Goal: Transaction & Acquisition: Purchase product/service

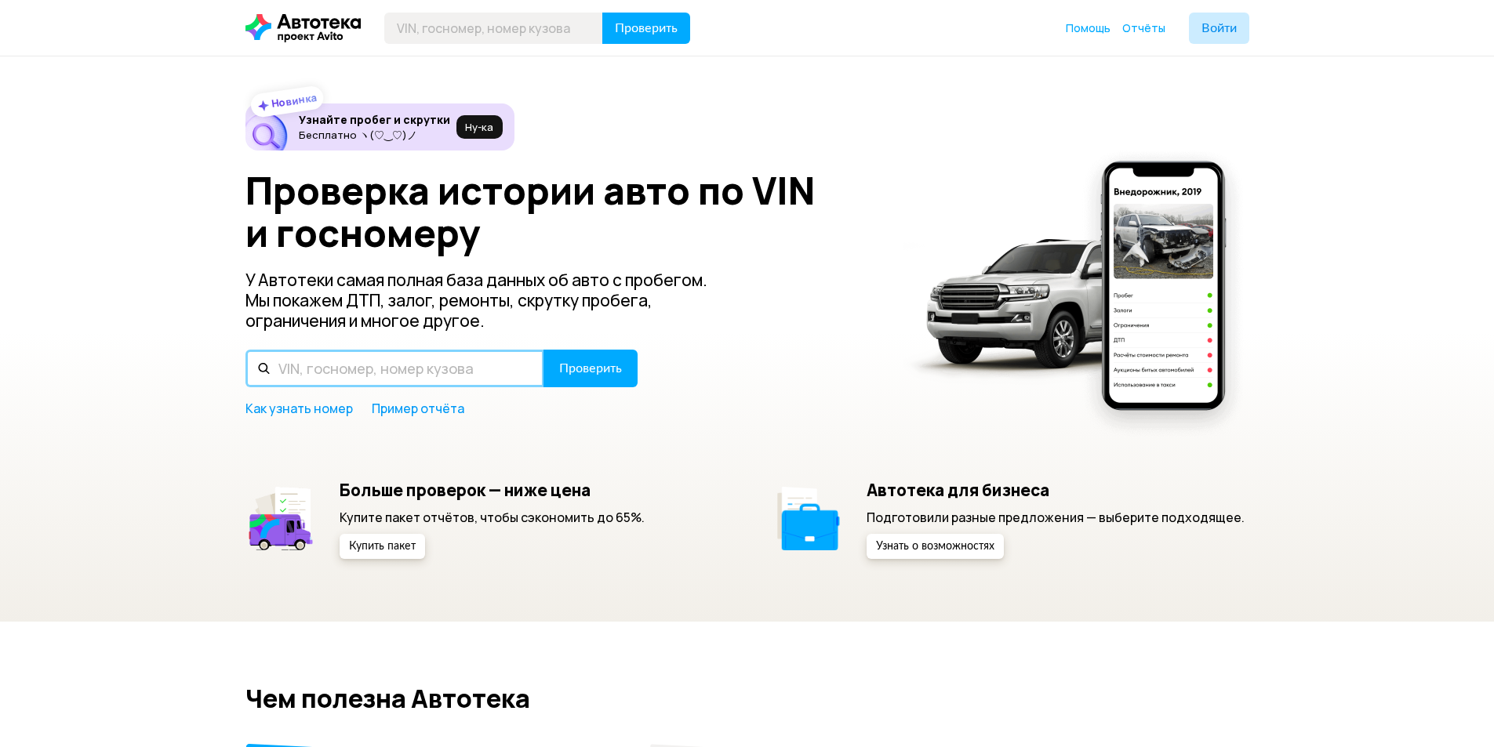
click at [368, 368] on input "text" at bounding box center [394, 369] width 299 height 38
drag, startPoint x: 368, startPoint y: 368, endPoint x: 319, endPoint y: 362, distance: 48.9
click at [319, 362] on input "text" at bounding box center [394, 369] width 299 height 38
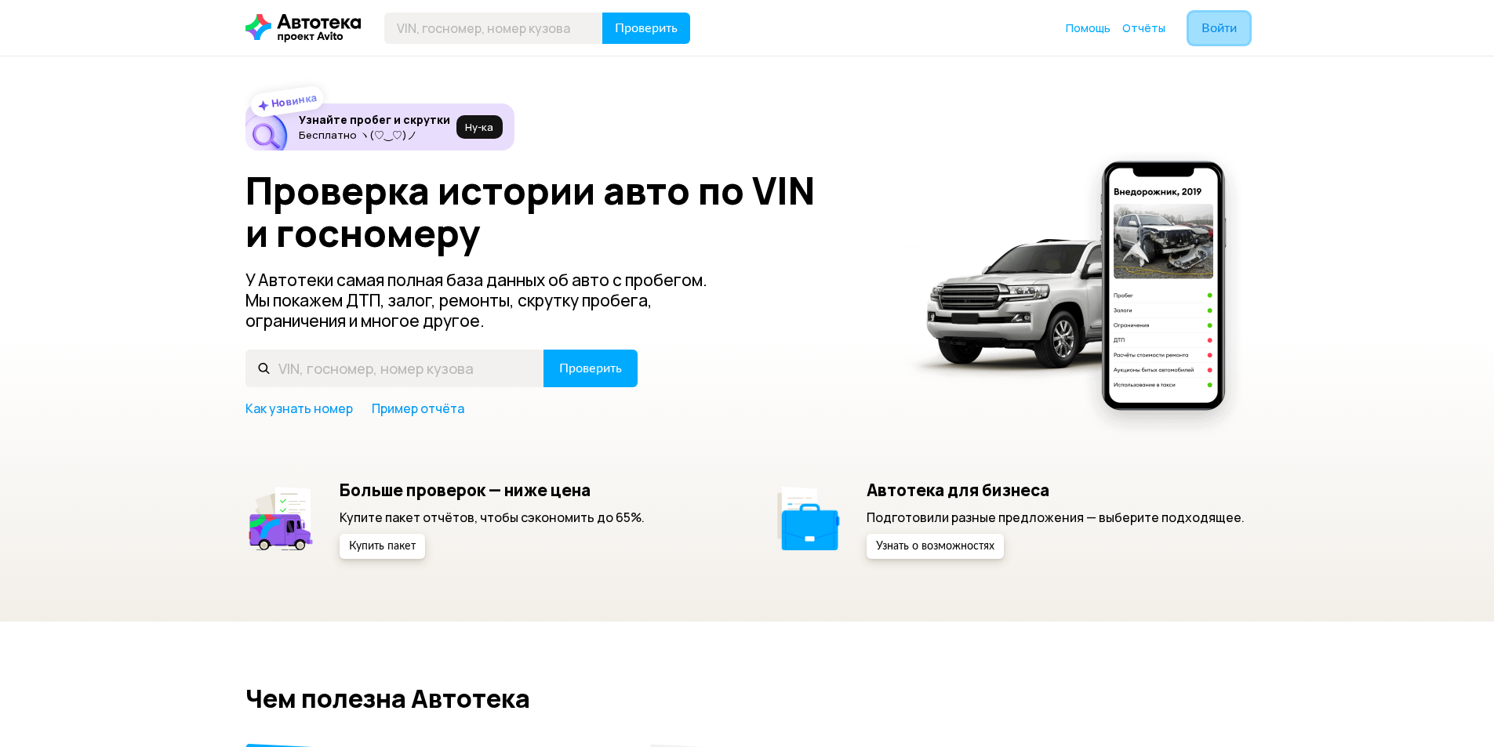
click at [1212, 27] on span "Войти" at bounding box center [1218, 28] width 35 height 13
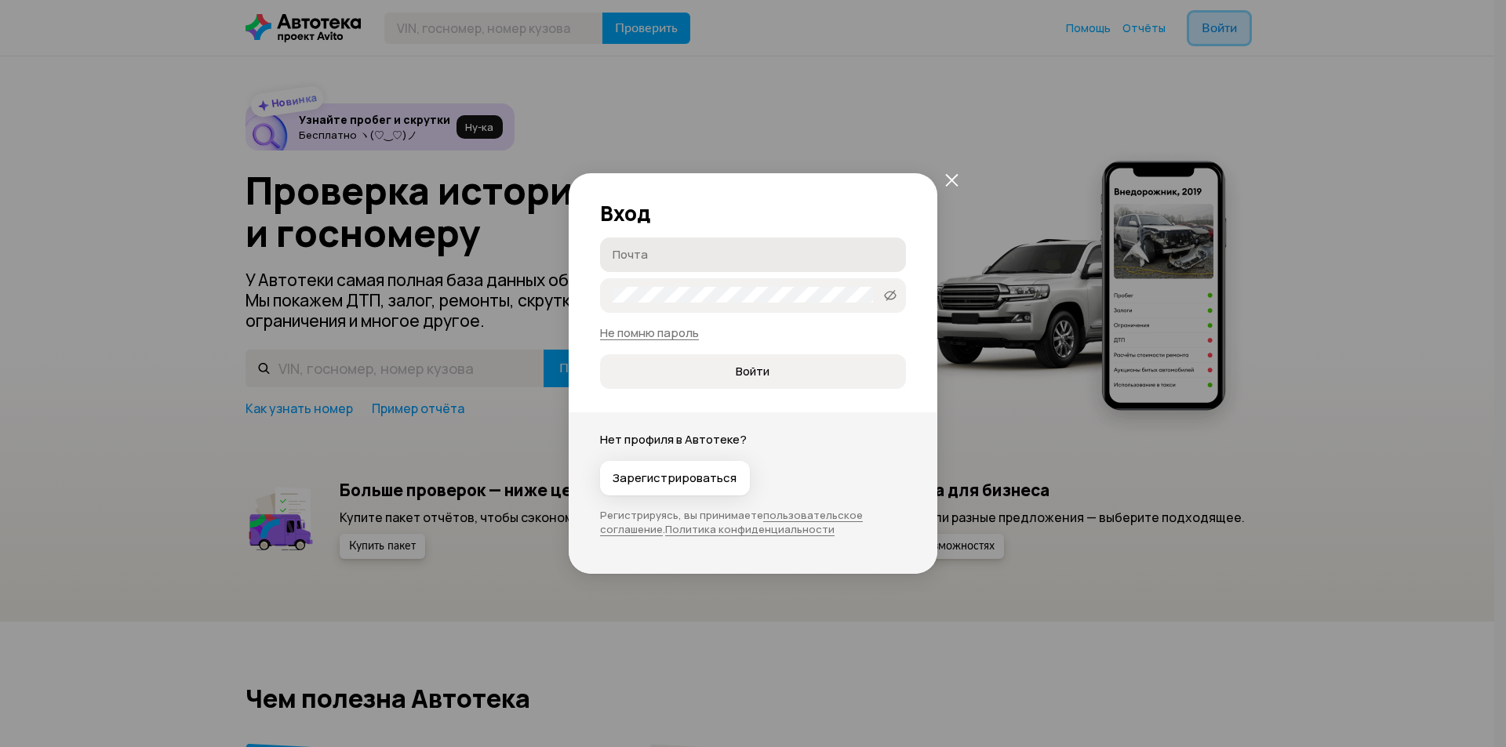
click at [681, 265] on label "Почта" at bounding box center [753, 255] width 306 height 35
click at [681, 262] on input "Почта" at bounding box center [754, 254] width 285 height 16
drag, startPoint x: 681, startPoint y: 265, endPoint x: 645, endPoint y: 259, distance: 36.6
click at [645, 259] on input "Почта" at bounding box center [754, 254] width 285 height 16
paste input "[EMAIL_ADDRESS][DOMAIN_NAME]"
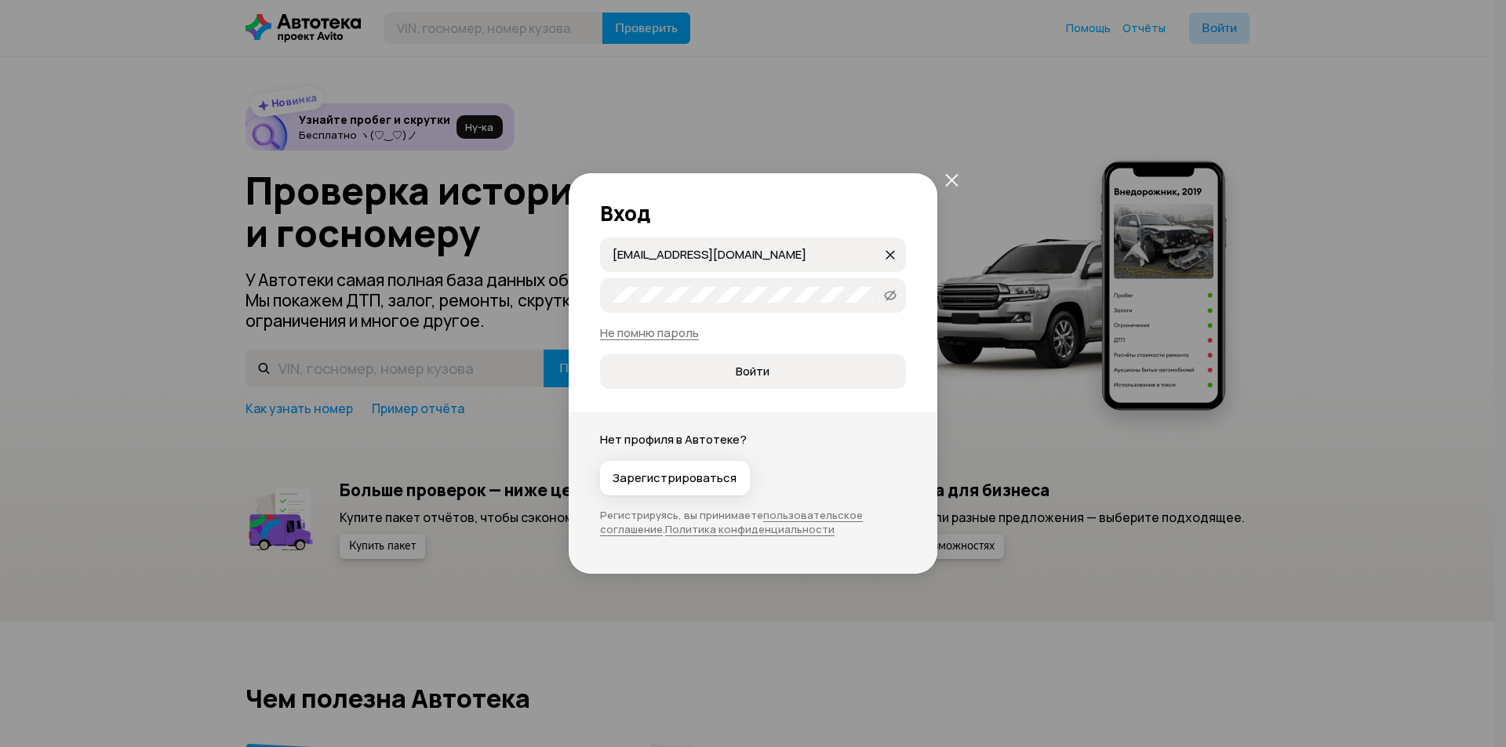
type input "[EMAIL_ADDRESS][DOMAIN_NAME]"
click at [744, 304] on label "Пароль" at bounding box center [753, 295] width 306 height 35
click at [748, 368] on span "Войти" at bounding box center [753, 372] width 34 height 16
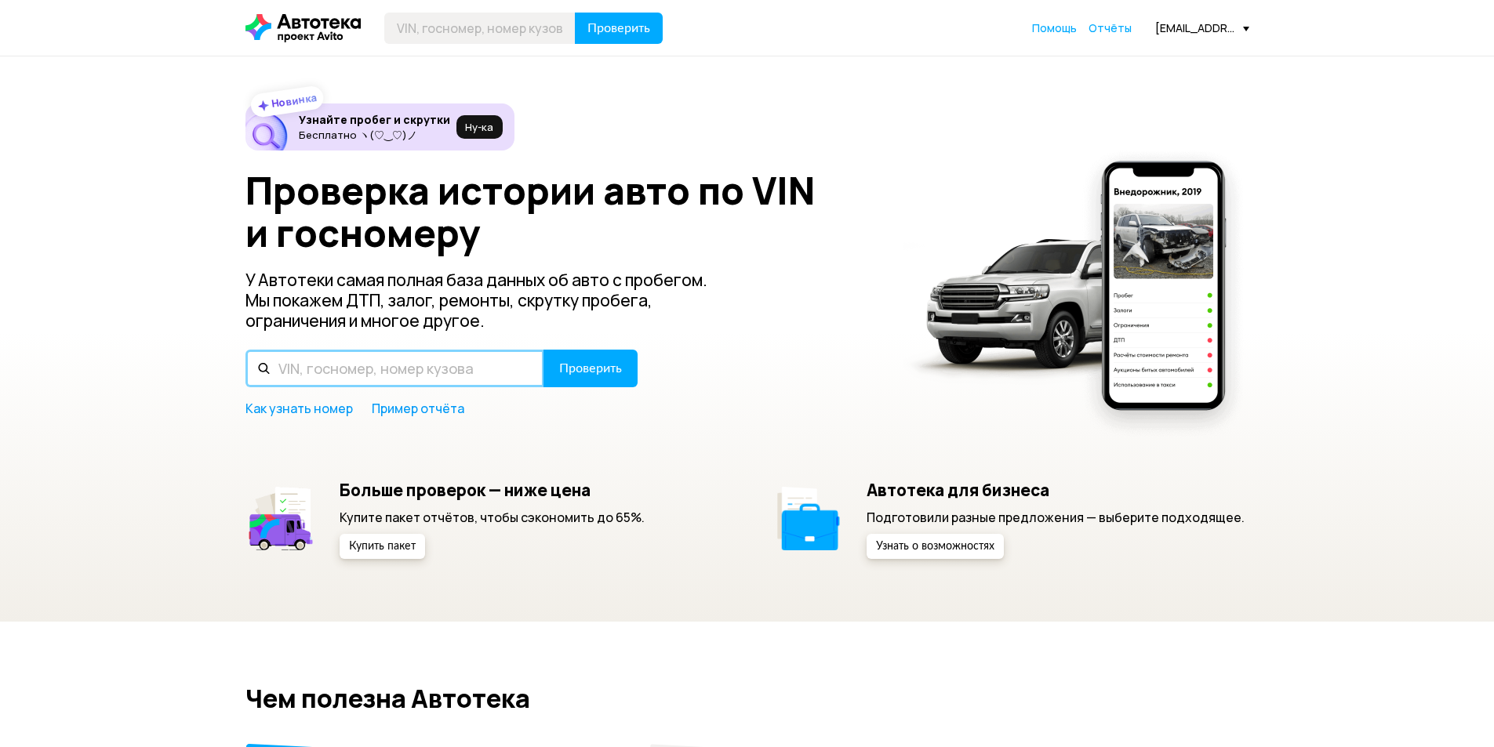
click at [368, 377] on input "text" at bounding box center [394, 369] width 299 height 38
type input "Т900АН97"
click at [543, 350] on button "Проверить" at bounding box center [590, 369] width 94 height 38
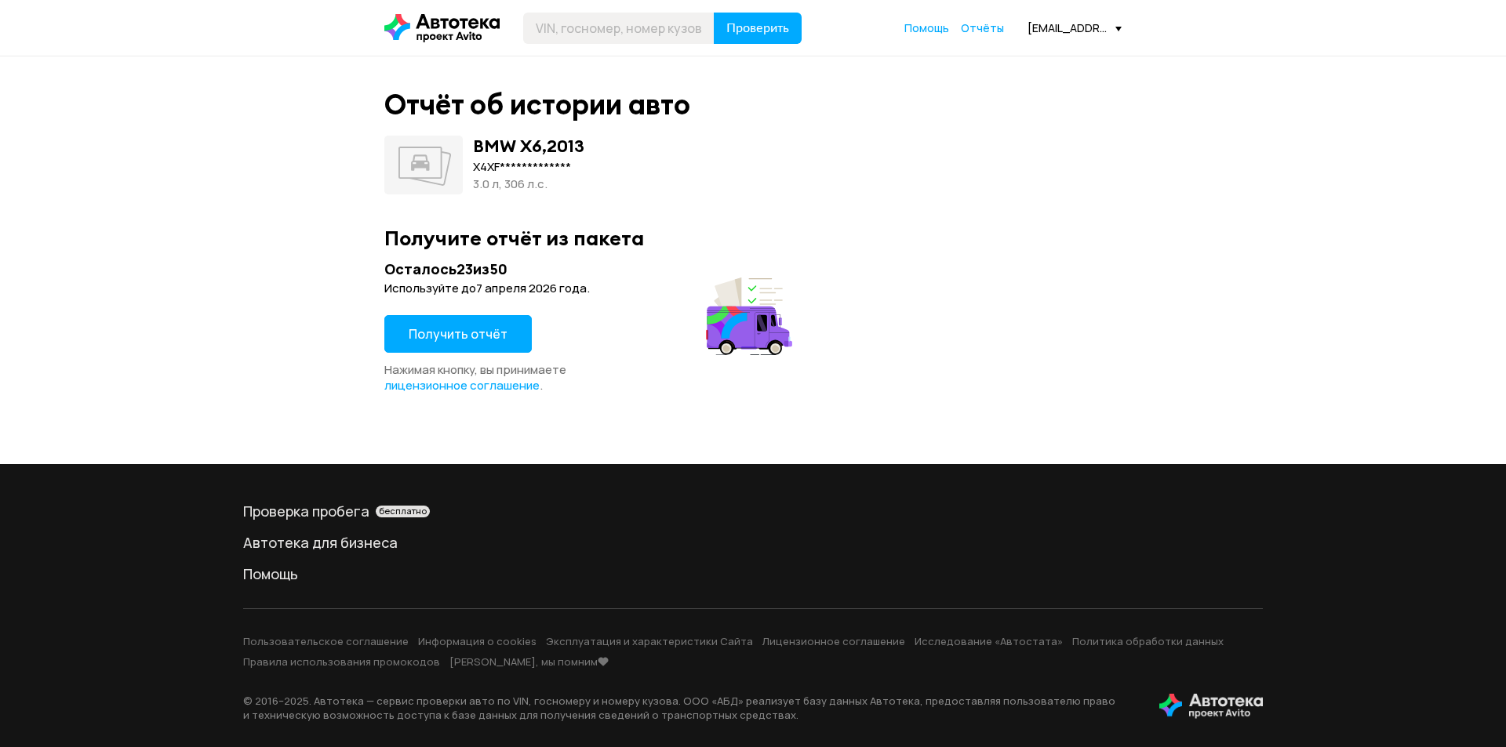
click at [472, 330] on span "Получить отчёт" at bounding box center [458, 333] width 99 height 17
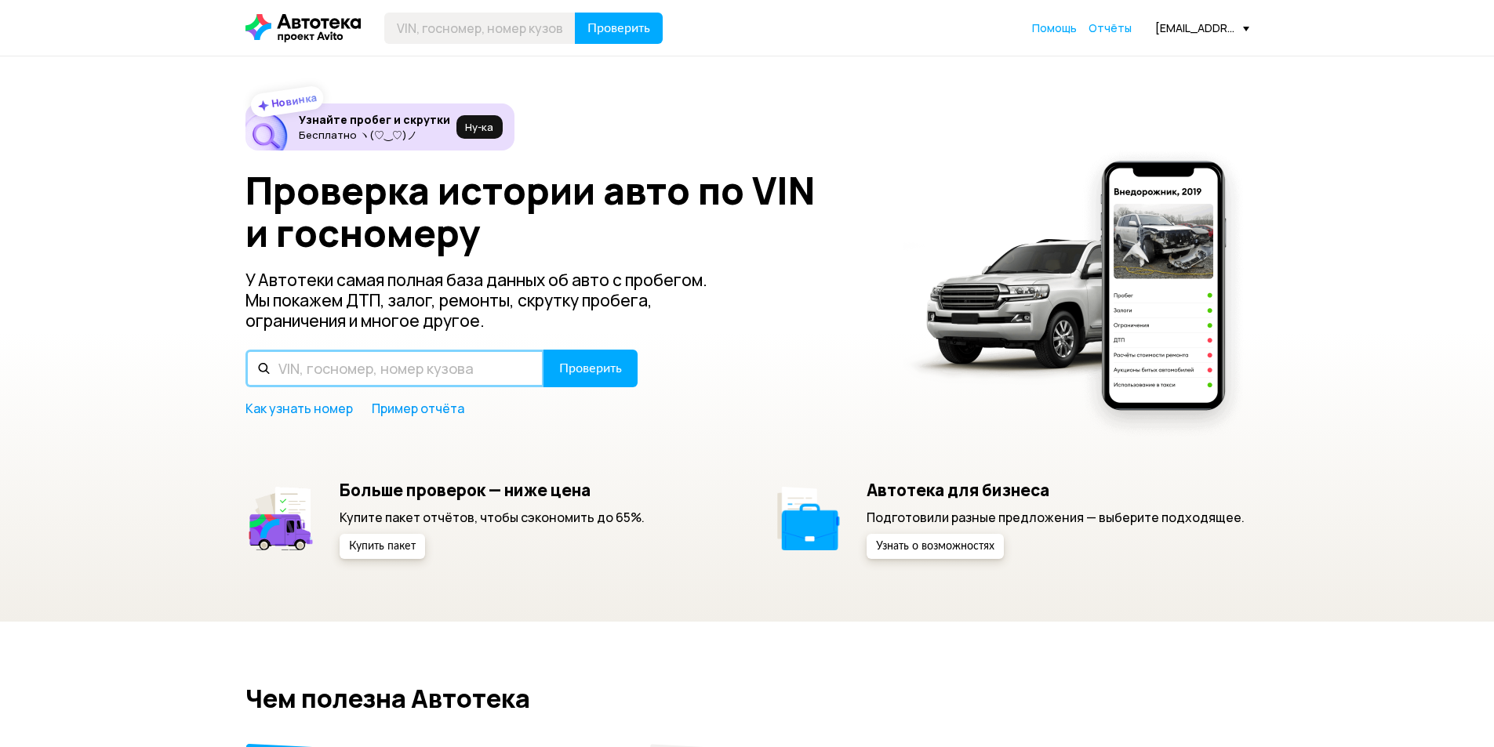
click at [438, 373] on input "text" at bounding box center [394, 369] width 299 height 38
type input "Т316ТР790"
click at [543, 350] on button "Проверить" at bounding box center [590, 369] width 94 height 38
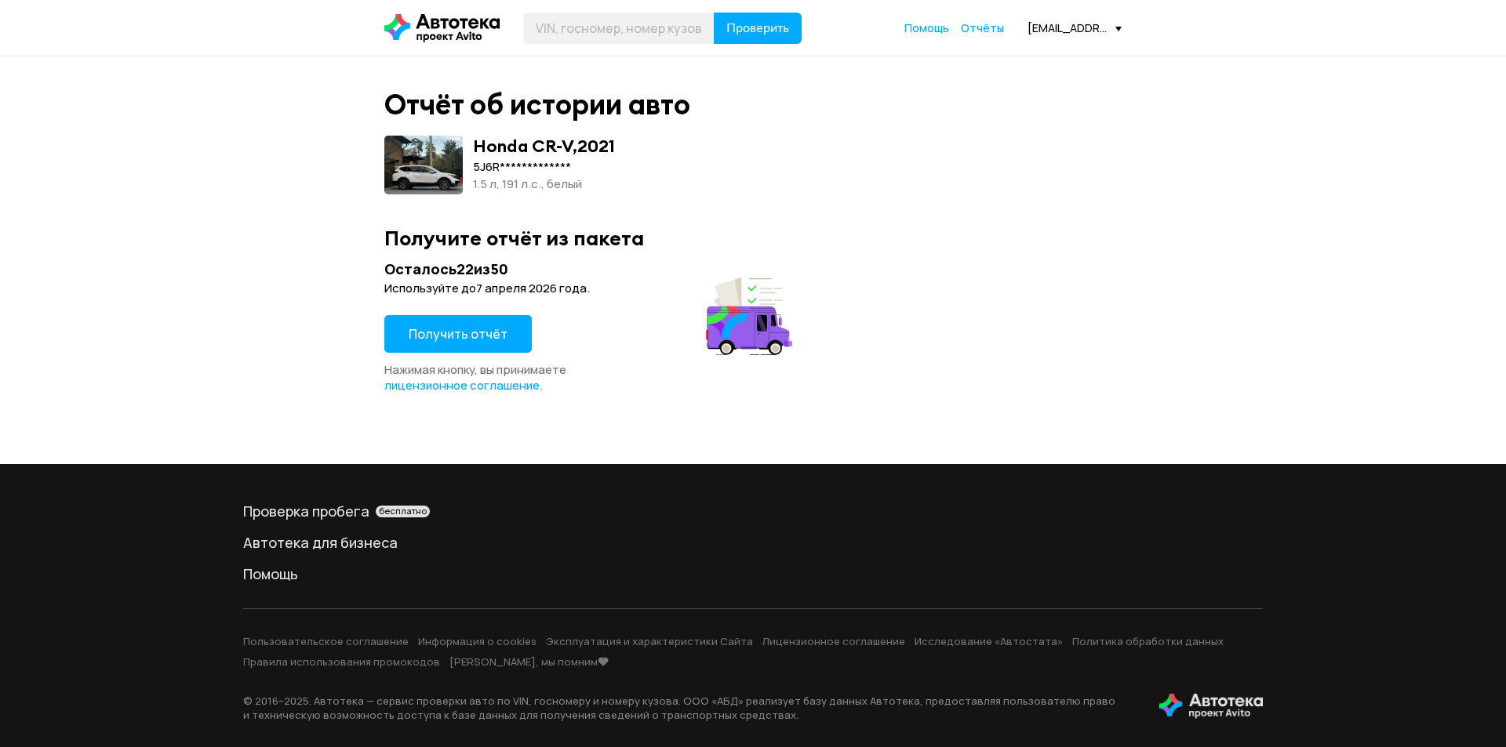
click at [454, 331] on span "Получить отчёт" at bounding box center [458, 333] width 99 height 17
